Goal: Task Accomplishment & Management: Use online tool/utility

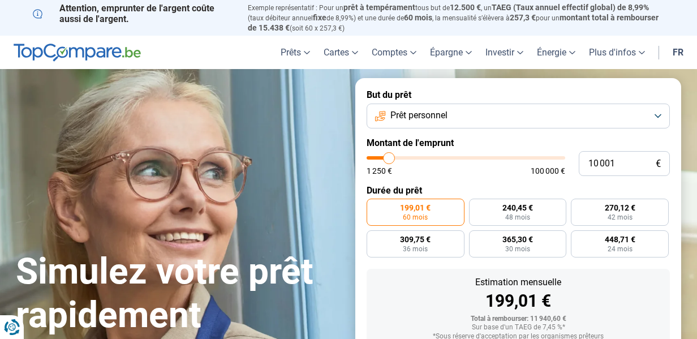
type input "1 250"
type input "1250"
radio input "true"
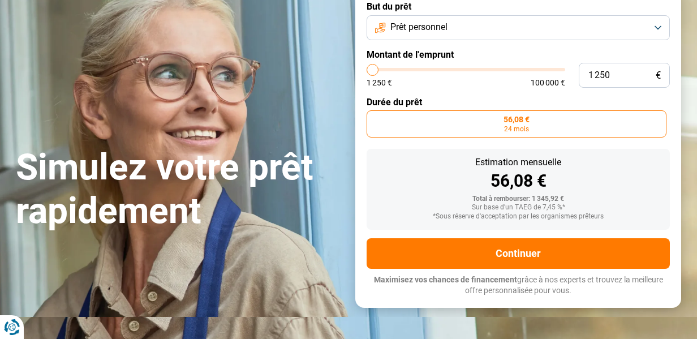
scroll to position [89, 0]
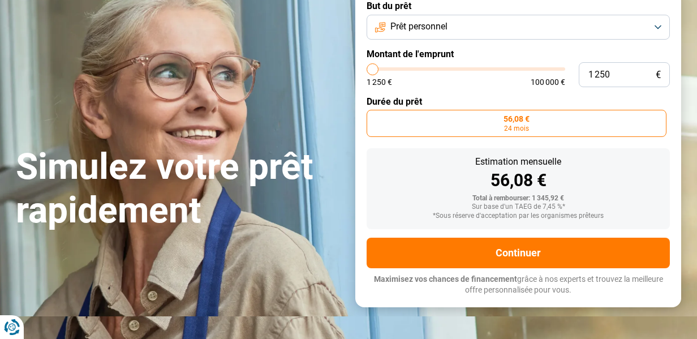
click at [652, 29] on button "Prêt personnel" at bounding box center [517, 27] width 303 height 25
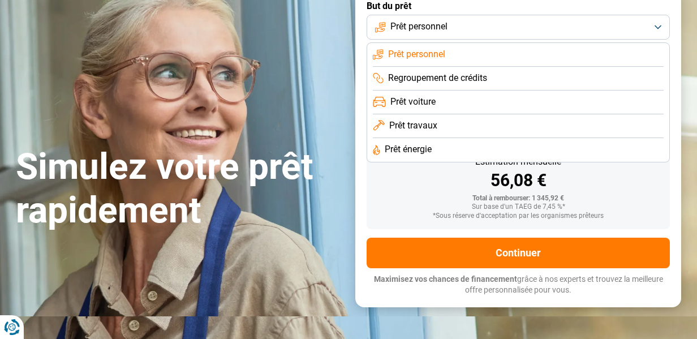
click at [422, 103] on span "Prêt voiture" at bounding box center [412, 102] width 45 height 12
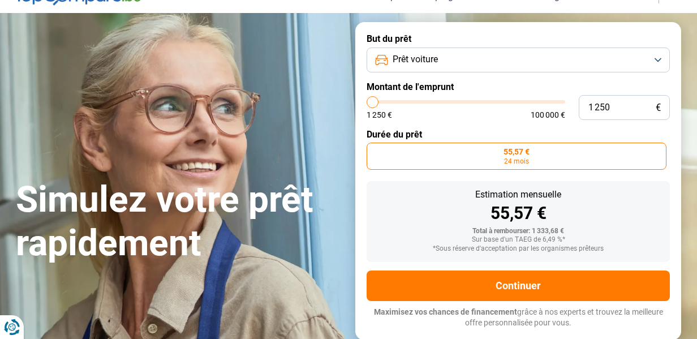
scroll to position [43, 0]
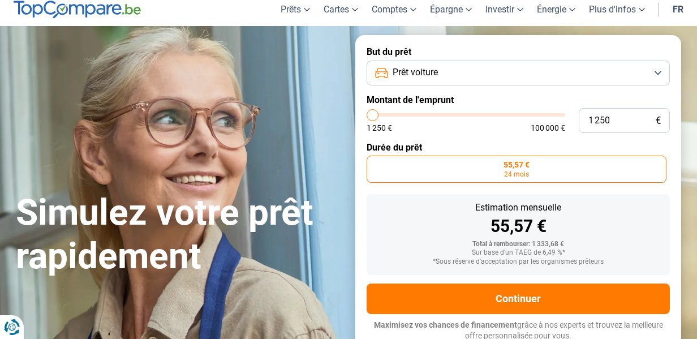
type input "46 500"
type input "46500"
radio input "false"
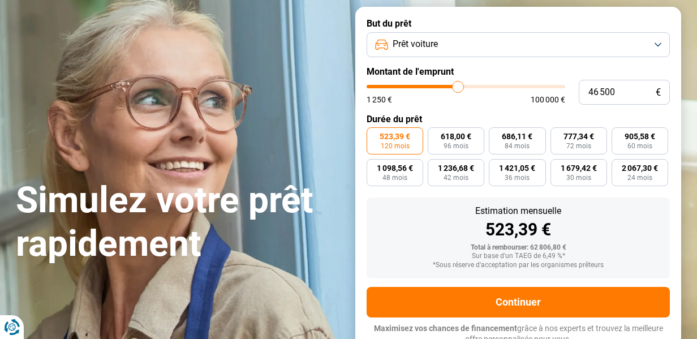
scroll to position [75, 0]
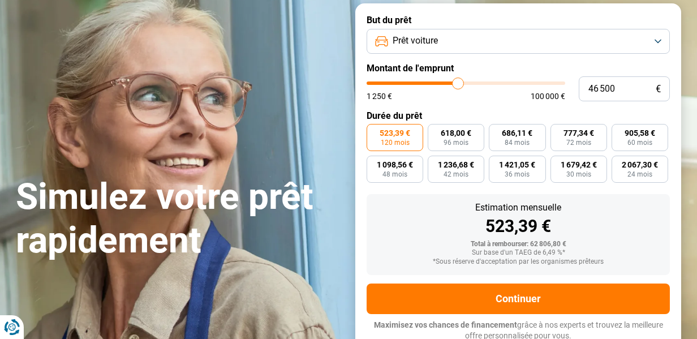
type input "30 750"
type input "30750"
type input "22 500"
type input "22500"
type input "17 250"
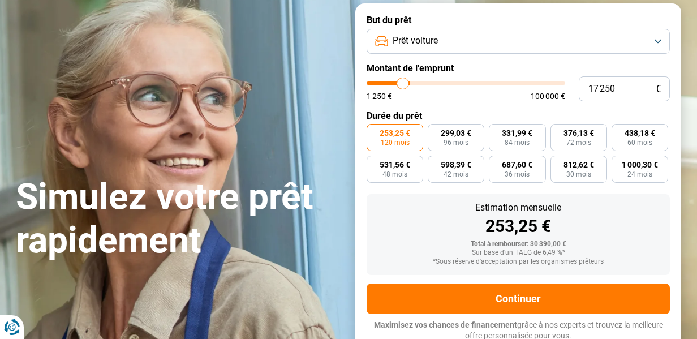
type input "17250"
radio input "true"
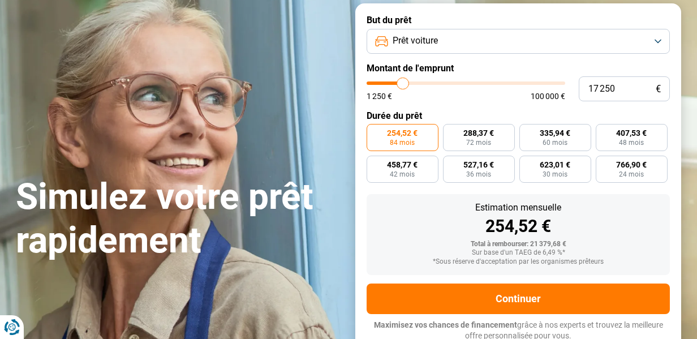
click at [650, 38] on button "Prêt voiture" at bounding box center [517, 41] width 303 height 25
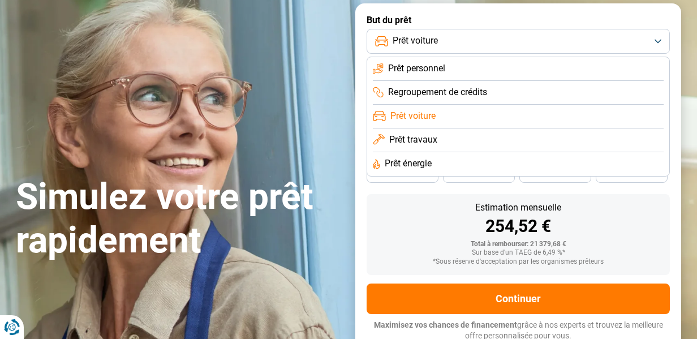
click at [453, 89] on span "Regroupement de crédits" at bounding box center [437, 92] width 99 height 12
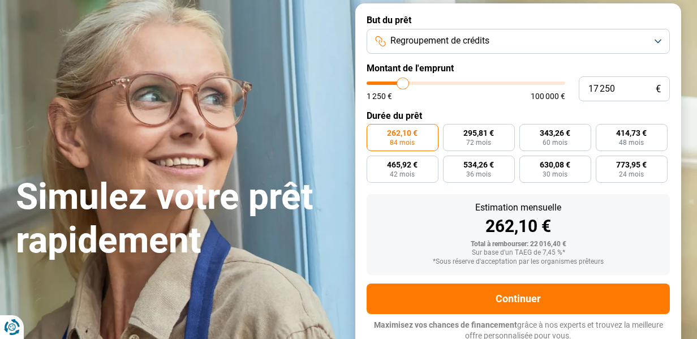
type input "100 000"
type input "100000"
radio input "false"
